Goal: Complete application form

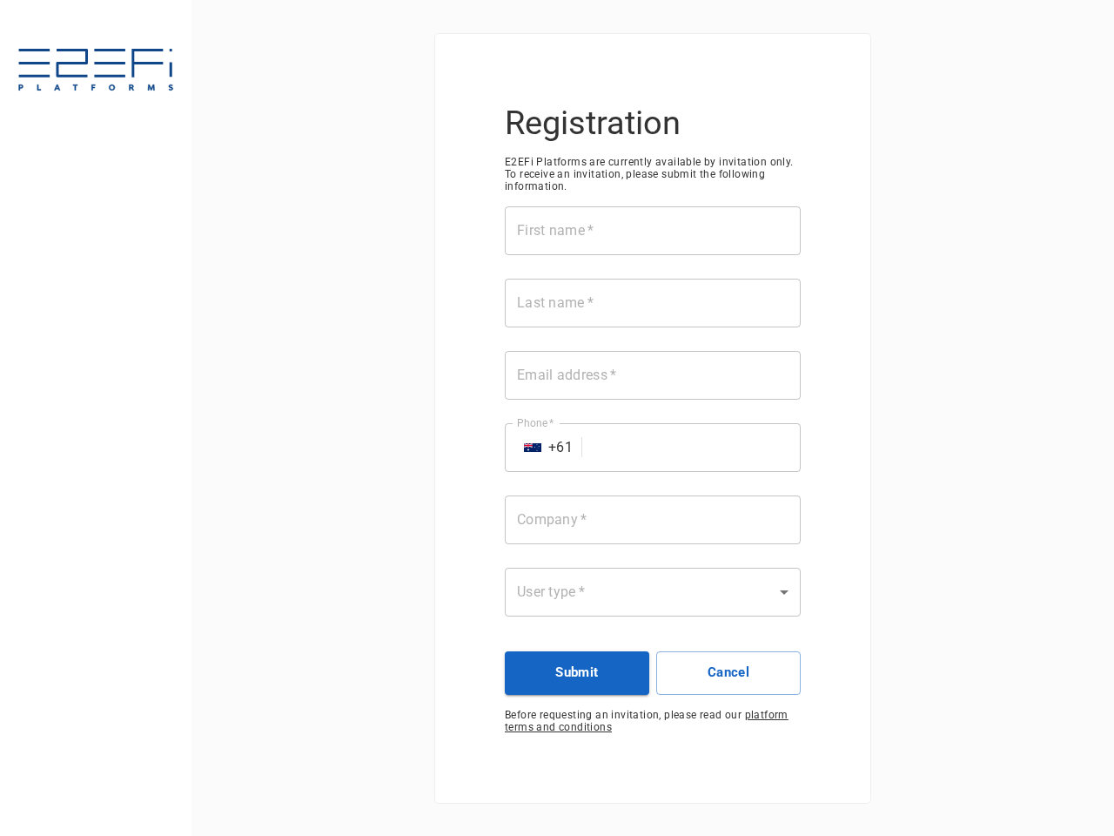
click at [557, 418] on div "First name   * First name   * Last name   * Last name   * Email address   * Ema…" at bounding box center [653, 421] width 296 height 431
click at [653, 231] on input "First name   *" at bounding box center [653, 230] width 296 height 49
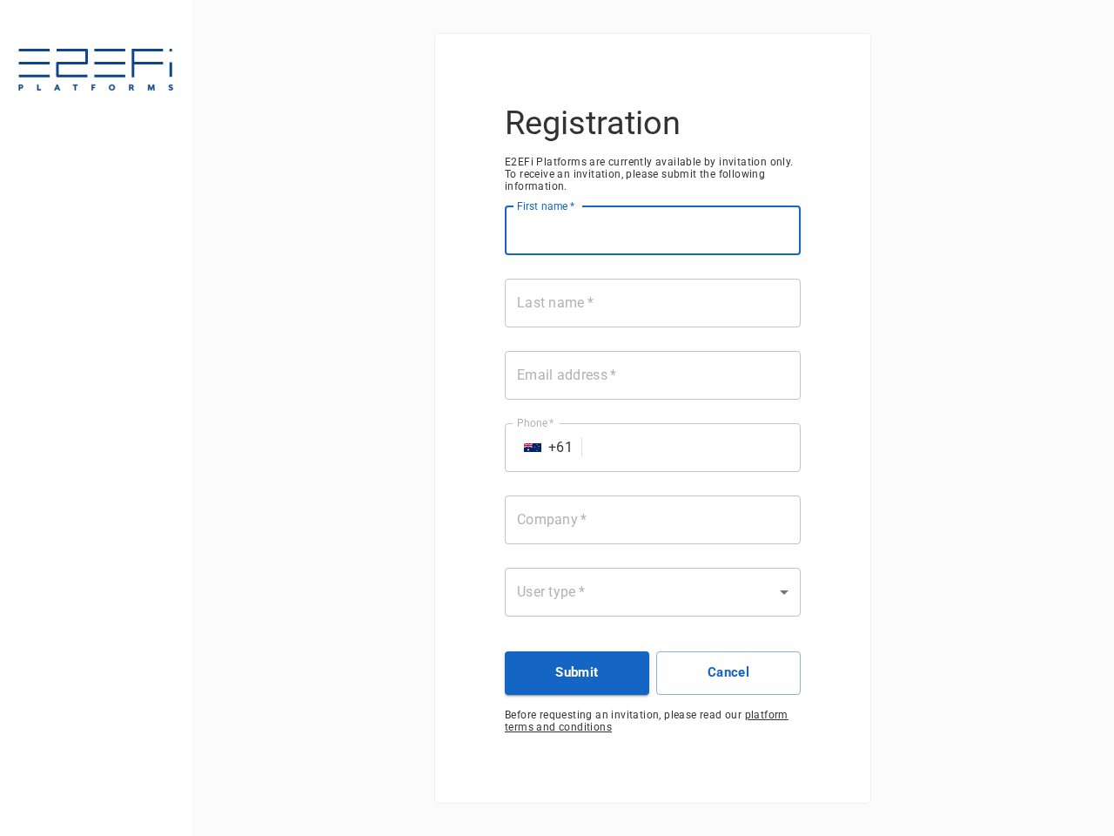
click at [653, 303] on input "Last name   *" at bounding box center [653, 303] width 296 height 49
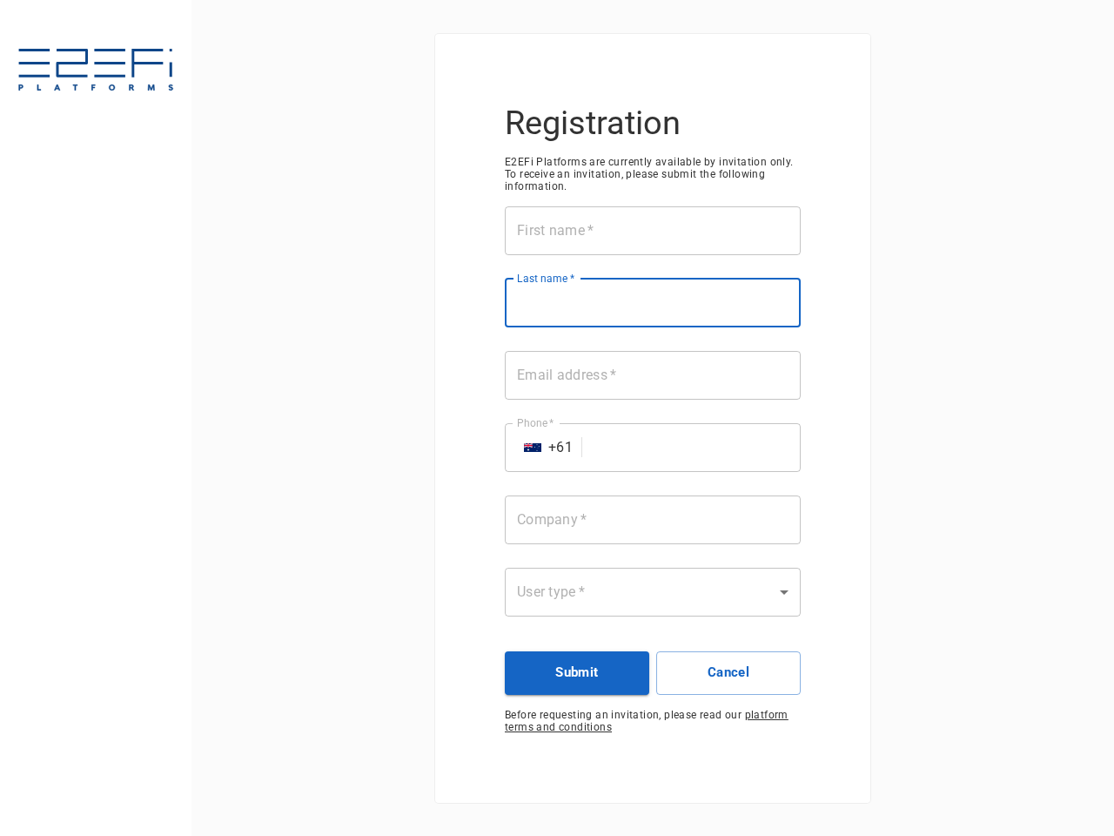
click at [653, 375] on input "Email address   *" at bounding box center [653, 375] width 296 height 49
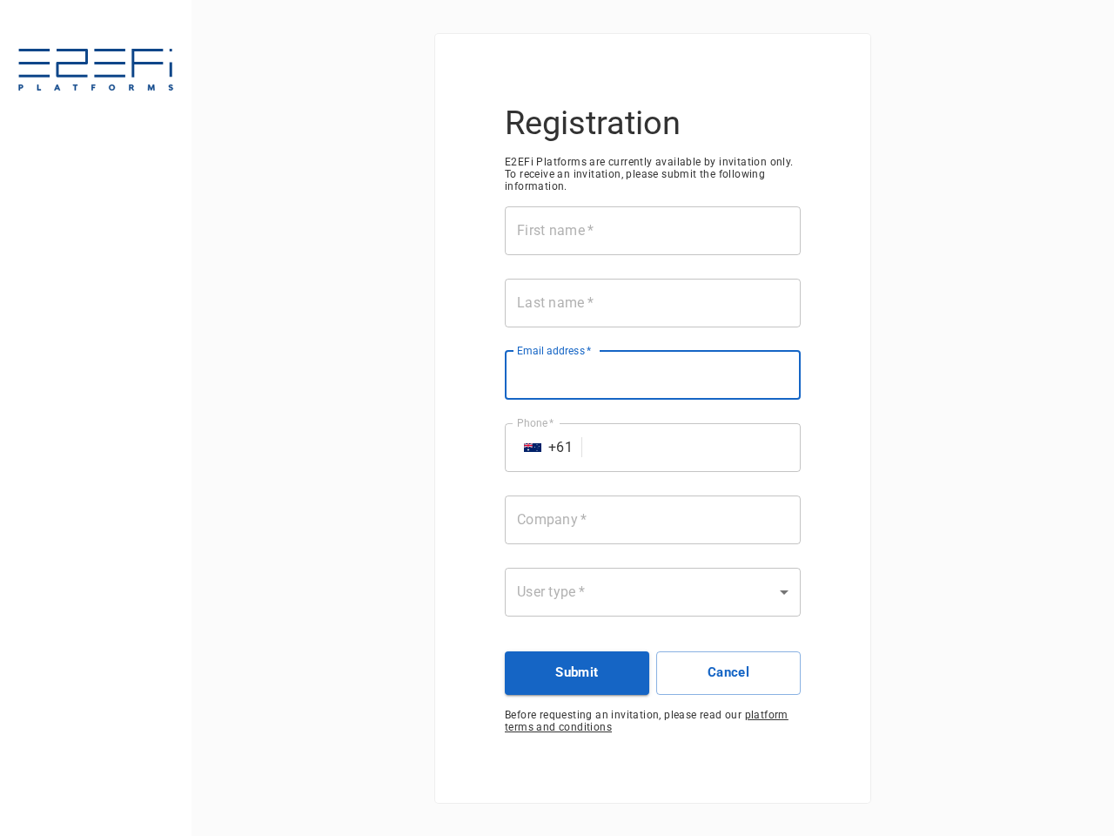
click at [653, 447] on input "Phone   *" at bounding box center [695, 447] width 212 height 49
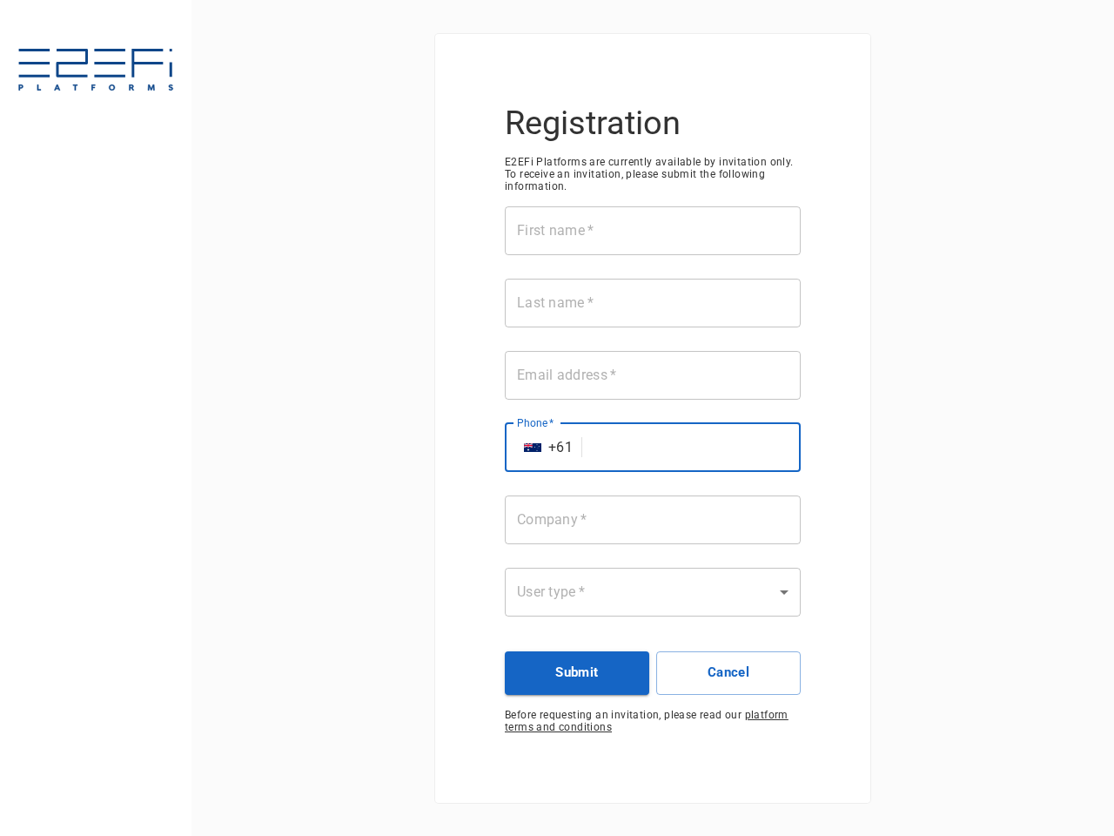
click at [533, 447] on img "Select country" at bounding box center [532, 447] width 17 height 9
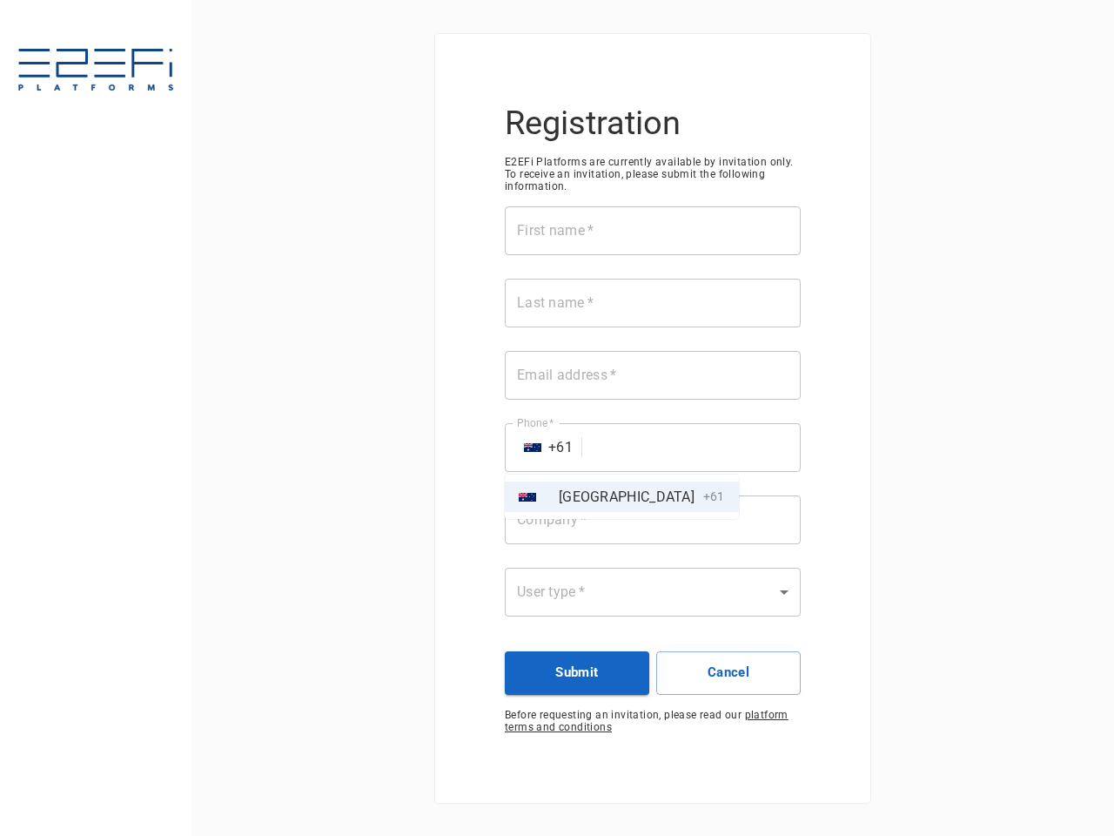
click at [653, 520] on div at bounding box center [557, 418] width 1114 height 836
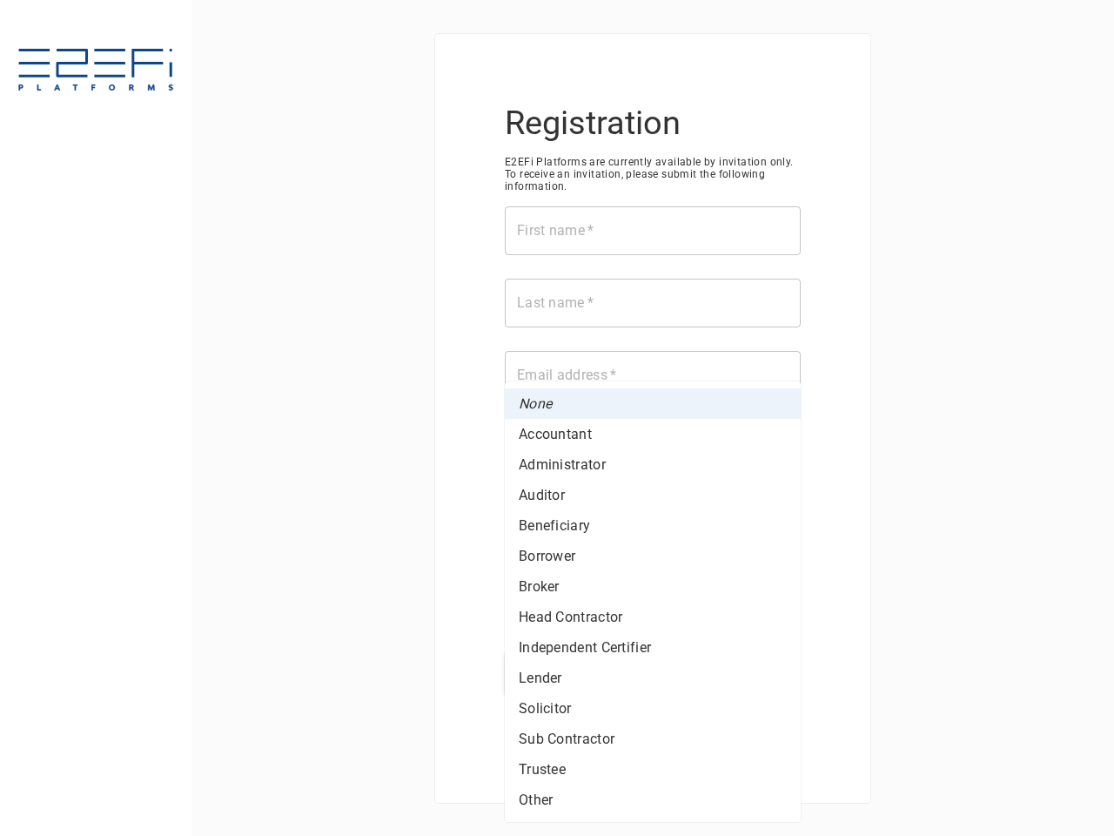
click at [653, 592] on body "Registration E2EFi Platforms are currently available by invitation only. To rec…" at bounding box center [557, 418] width 1114 height 836
click at [577, 673] on li "Lender" at bounding box center [653, 677] width 296 height 30
type input "Lender"
